Goal: Find specific page/section: Find specific page/section

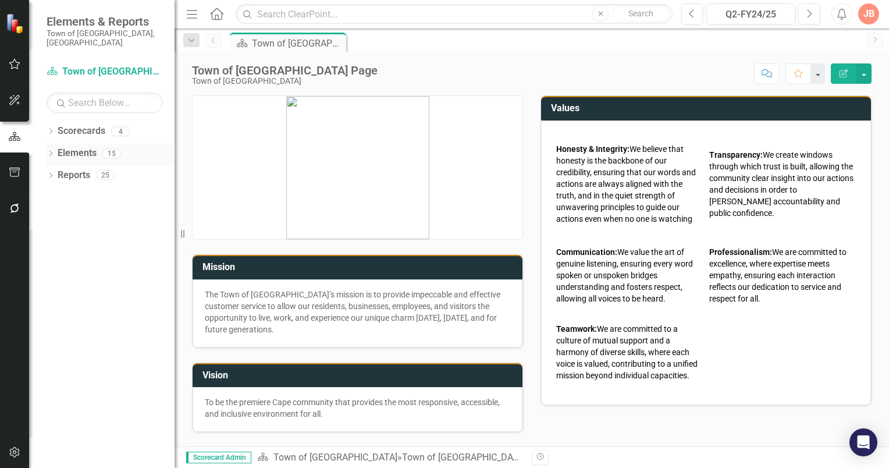
click at [52, 151] on icon "Dropdown" at bounding box center [51, 154] width 8 height 6
click at [57, 217] on icon "Dropdown" at bounding box center [56, 220] width 8 height 6
click at [53, 129] on icon "Dropdown" at bounding box center [51, 132] width 8 height 6
click at [59, 150] on icon "Dropdown" at bounding box center [56, 153] width 9 height 7
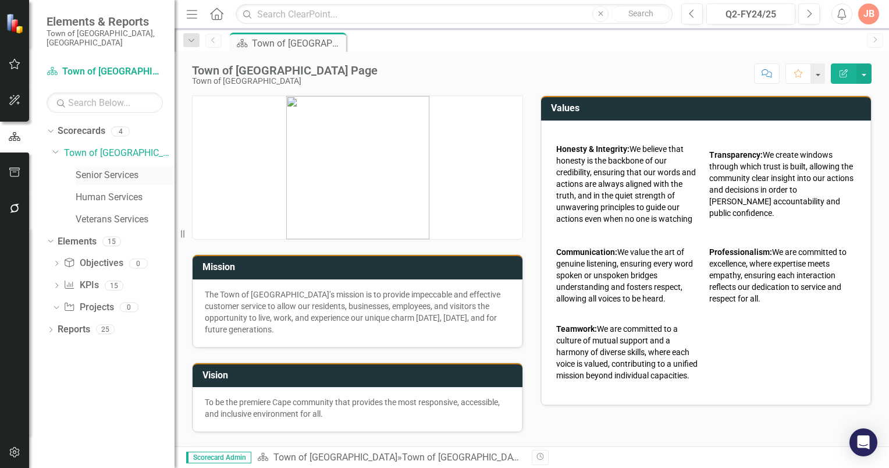
click at [98, 169] on link "Senior Services" at bounding box center [125, 175] width 99 height 13
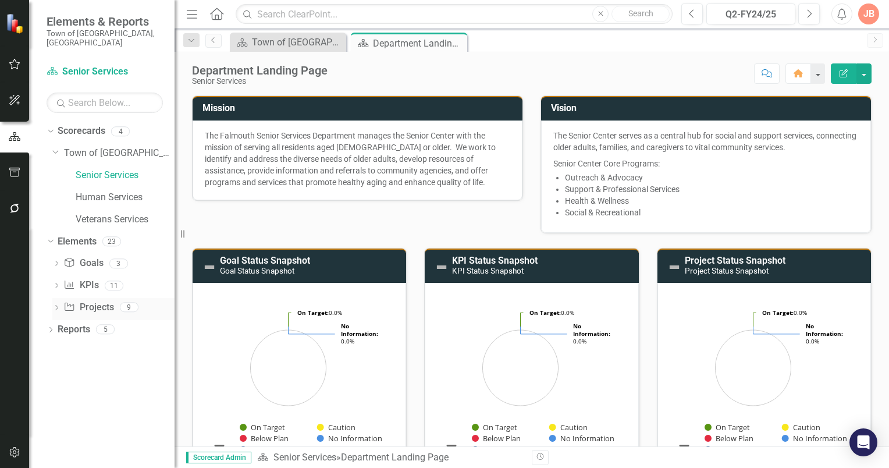
click at [56, 305] on icon "Dropdown" at bounding box center [56, 308] width 8 height 6
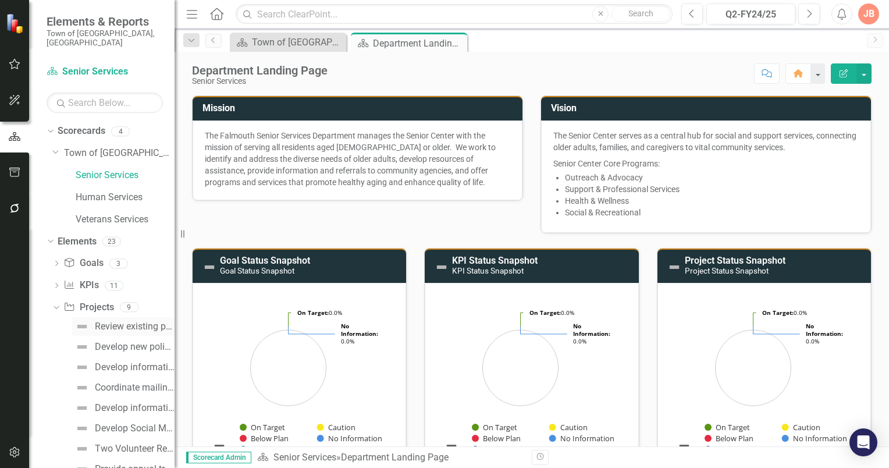
click at [104, 321] on div "Review existing policies and procedures to determine any updates." at bounding box center [135, 326] width 80 height 10
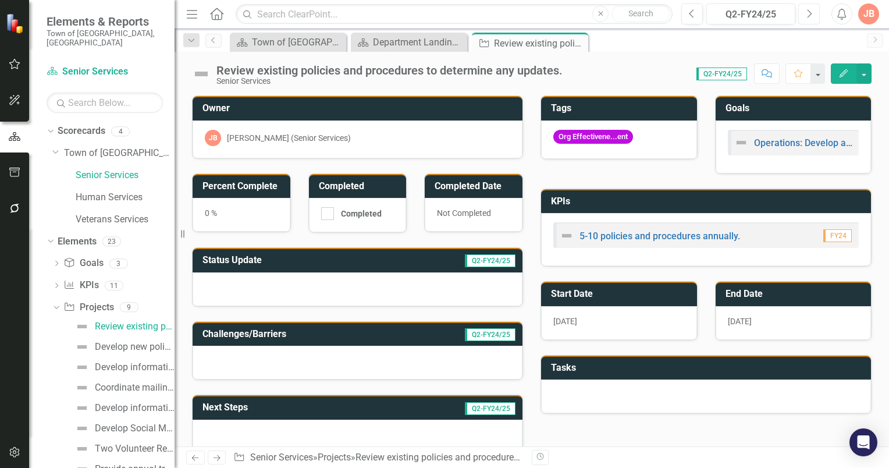
click at [806, 15] on icon "Next" at bounding box center [809, 14] width 6 height 10
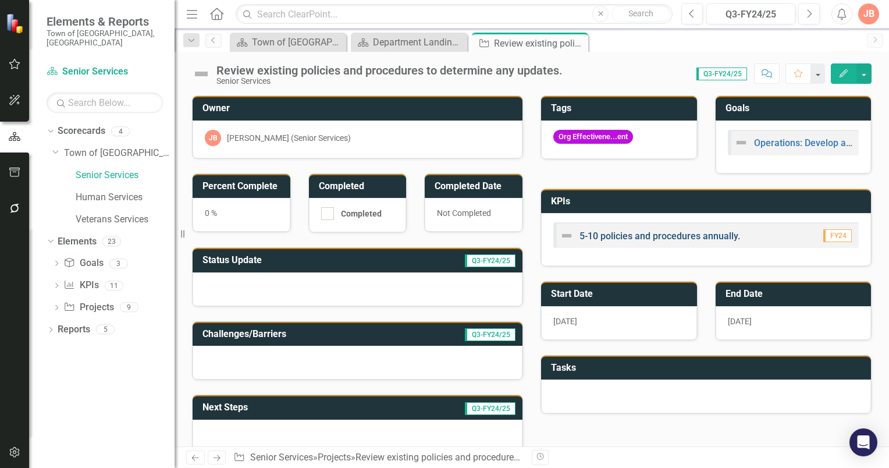
click at [670, 235] on link "5-10 policies and procedures annually." at bounding box center [659, 235] width 161 height 11
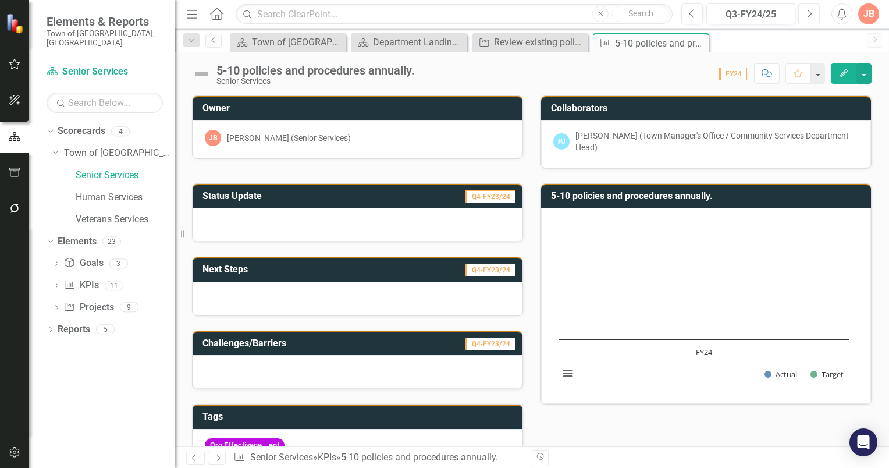
click at [806, 15] on icon "Next" at bounding box center [809, 14] width 6 height 10
drag, startPoint x: 52, startPoint y: 297, endPoint x: 61, endPoint y: 297, distance: 8.7
click at [54, 305] on icon "Dropdown" at bounding box center [56, 308] width 8 height 6
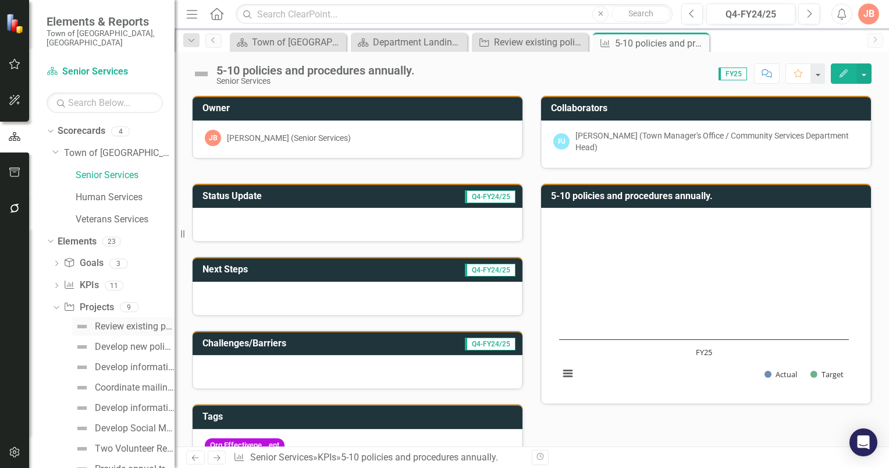
click at [106, 321] on div "Review existing policies and procedures to determine any updates." at bounding box center [135, 326] width 80 height 10
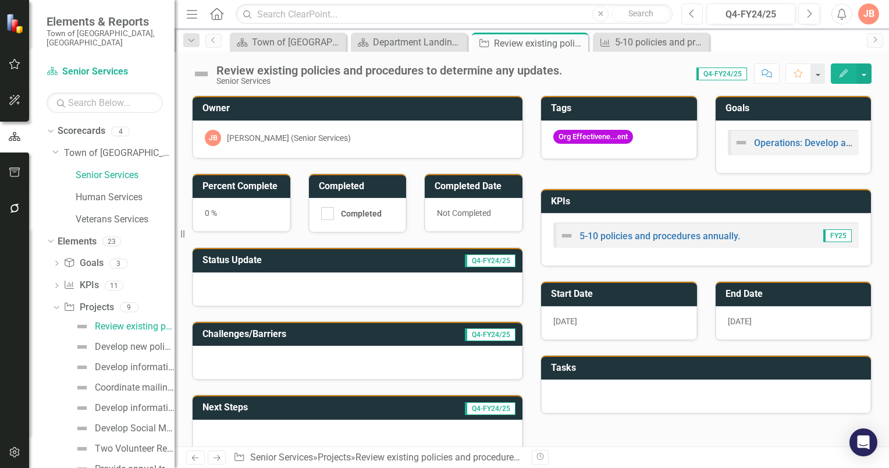
click at [695, 14] on icon "Previous" at bounding box center [692, 14] width 6 height 10
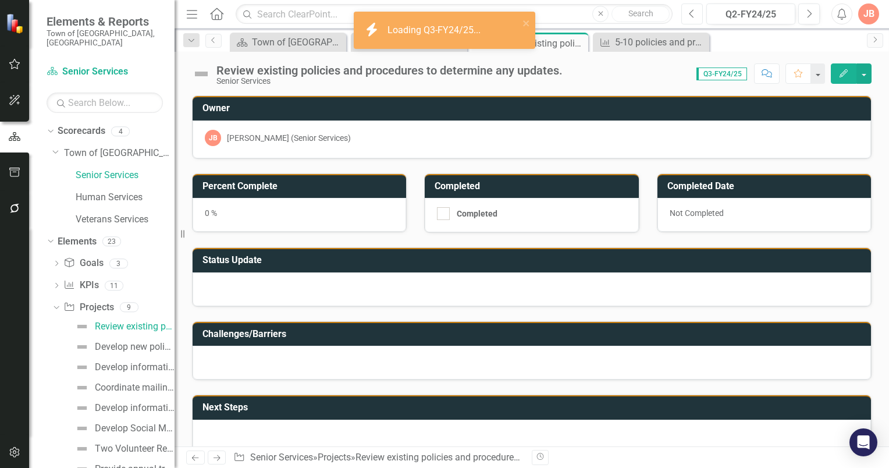
click at [695, 14] on icon "Previous" at bounding box center [692, 14] width 6 height 10
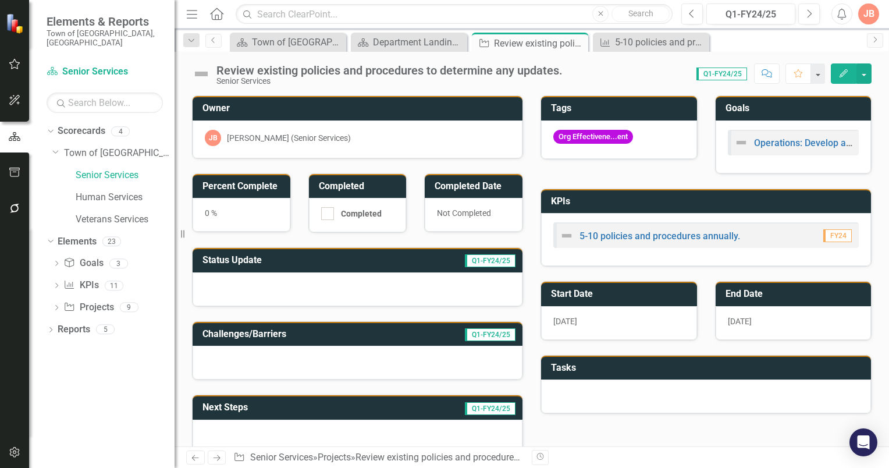
click at [863, 16] on div "JB" at bounding box center [868, 13] width 21 height 21
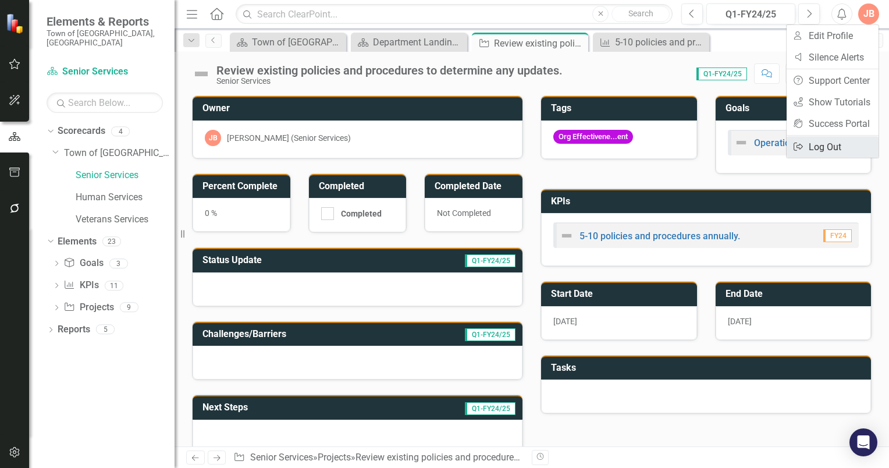
click at [818, 147] on link "Logout Log Out" at bounding box center [833, 147] width 92 height 22
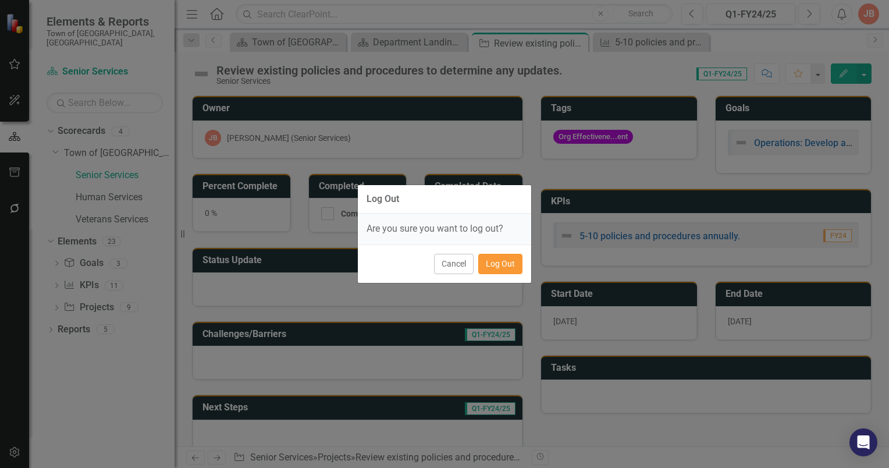
click at [503, 264] on button "Log Out" at bounding box center [500, 264] width 44 height 20
